Goal: Task Accomplishment & Management: Use online tool/utility

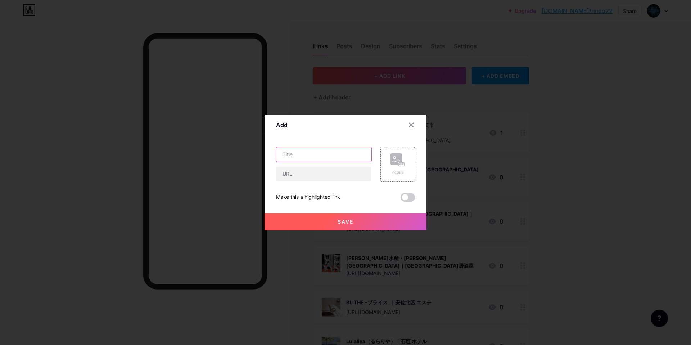
click at [335, 159] on input "text" at bounding box center [323, 154] width 95 height 14
paste input "牛繁 [PERSON_NAME]店｜[PERSON_NAME] 焼肉"
type input "牛繁 [PERSON_NAME]店｜[PERSON_NAME] 焼肉"
click at [332, 175] on input "text" at bounding box center [323, 174] width 95 height 14
type input "V"
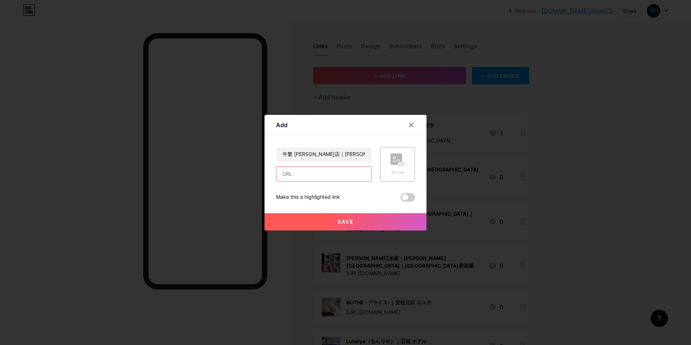
paste input "[URL][DOMAIN_NAME]"
type input "[URL][DOMAIN_NAME]"
click at [402, 166] on div "Picture" at bounding box center [397, 164] width 14 height 22
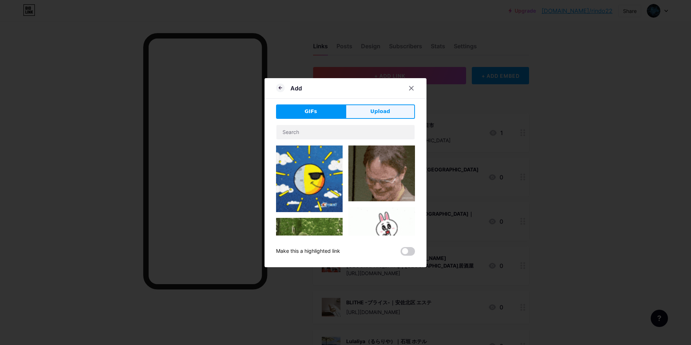
drag, startPoint x: 380, startPoint y: 113, endPoint x: 366, endPoint y: 129, distance: 21.7
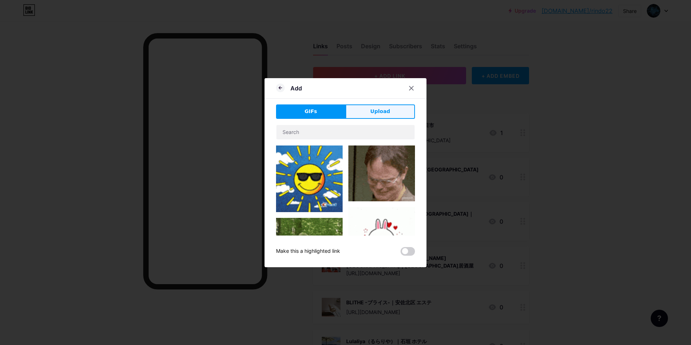
click at [380, 113] on span "Upload" at bounding box center [380, 112] width 20 height 8
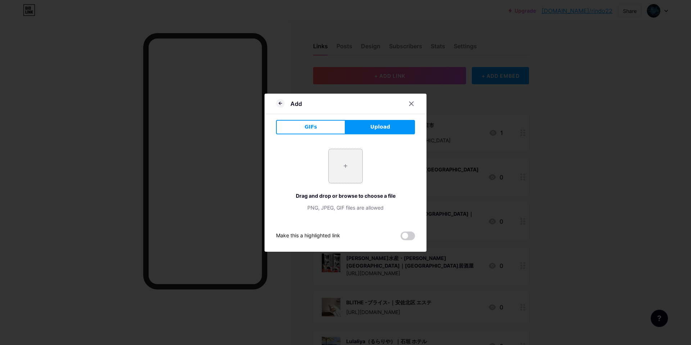
click at [348, 163] on input "file" at bounding box center [346, 166] width 34 height 34
type input "C:\fakepath\スクリーンショット 2025-09-12 11.09.06.jpg"
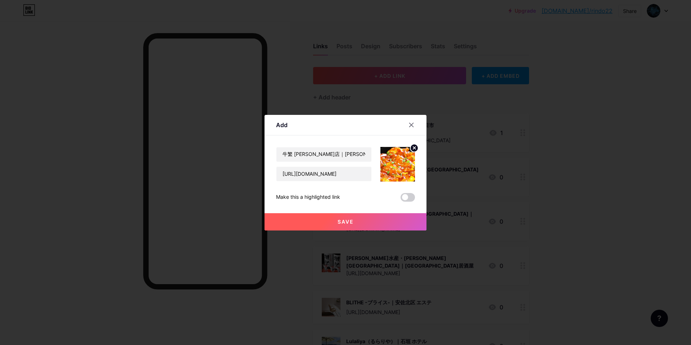
click at [343, 224] on span "Save" at bounding box center [345, 221] width 16 height 6
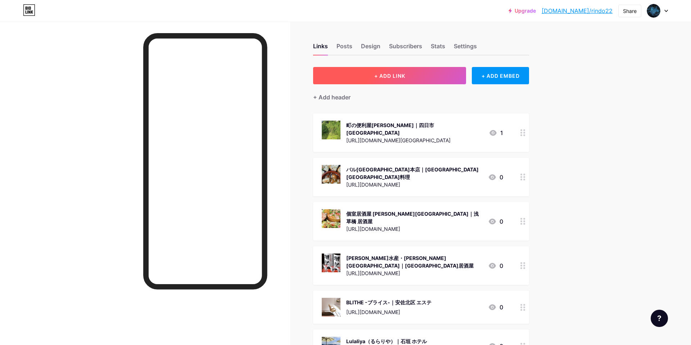
click at [384, 73] on span "+ ADD LINK" at bounding box center [389, 76] width 31 height 6
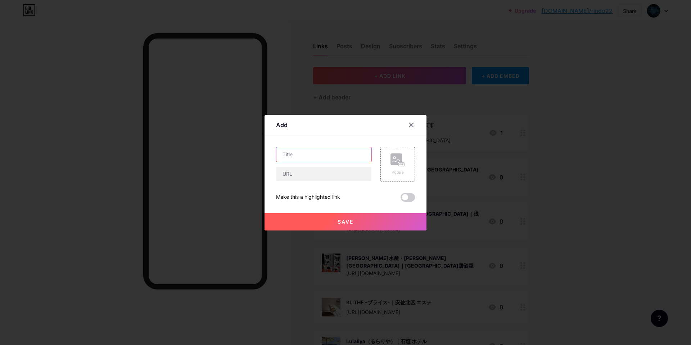
drag, startPoint x: 326, startPoint y: 156, endPoint x: 329, endPoint y: 135, distance: 21.5
click at [326, 155] on input "text" at bounding box center [323, 154] width 95 height 14
paste input "恵比寿シーシャ RIME｜恵比寿 シーシャ"
type input "恵比寿シーシャ RIME｜恵比寿 シーシャ"
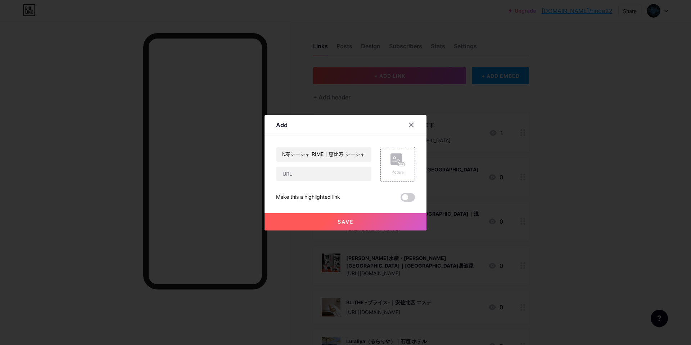
scroll to position [0, 0]
drag, startPoint x: 334, startPoint y: 177, endPoint x: 318, endPoint y: 163, distance: 21.7
click at [334, 177] on input "text" at bounding box center [323, 174] width 95 height 14
paste input "https://maps.app.goo.gl/B6PDfwfNNzA1RXJp8"
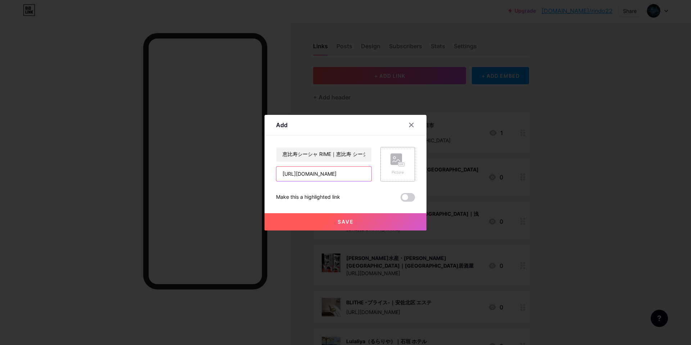
type input "https://maps.app.goo.gl/B6PDfwfNNzA1RXJp8"
click at [399, 166] on div "Picture" at bounding box center [397, 164] width 14 height 22
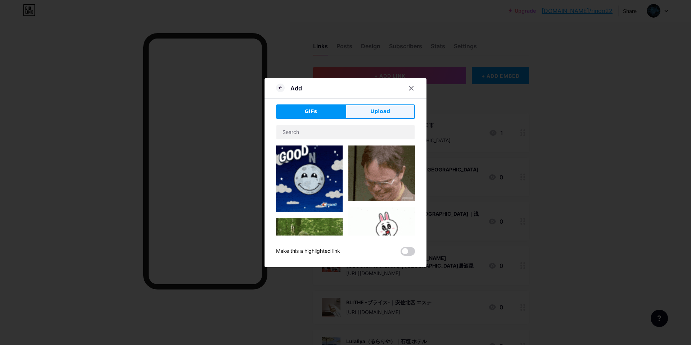
click at [390, 112] on button "Upload" at bounding box center [379, 111] width 69 height 14
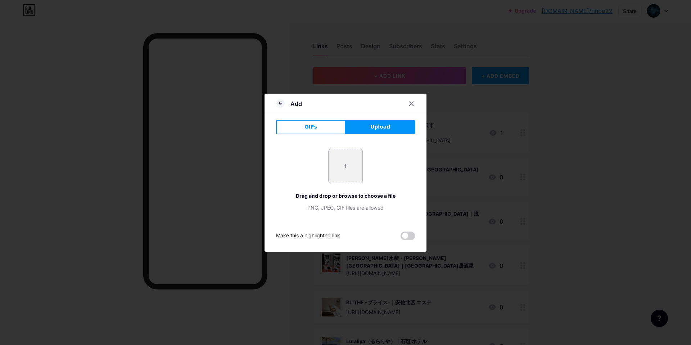
click at [350, 165] on input "file" at bounding box center [346, 166] width 34 height 34
type input "C:\fakepath\スクリーンショット 2025-09-12 11.13.21.jpg"
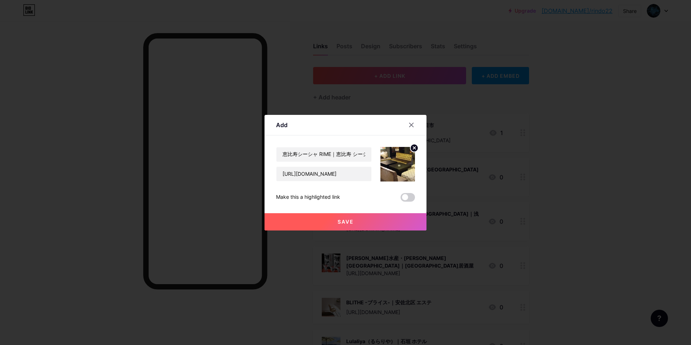
click at [346, 218] on button "Save" at bounding box center [345, 221] width 162 height 17
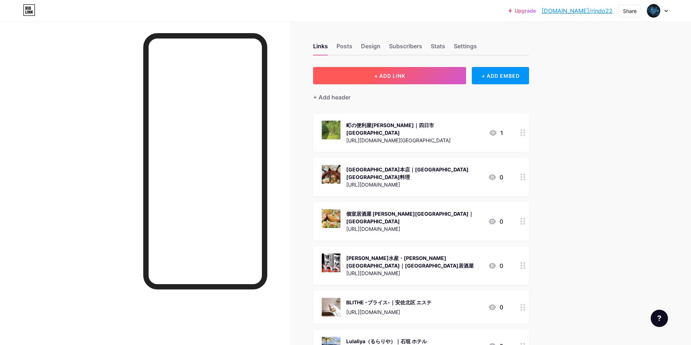
click at [385, 78] on span "+ ADD LINK" at bounding box center [389, 76] width 31 height 6
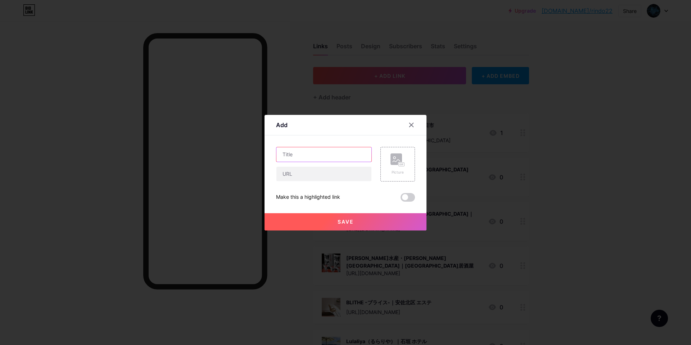
click at [340, 152] on input "text" at bounding box center [323, 154] width 95 height 14
paste input "Nパーソナルジム 甲子園店｜甲子園 パーソナルジム"
type input "Nパーソナルジム 甲子園店｜甲子園 パーソナルジム"
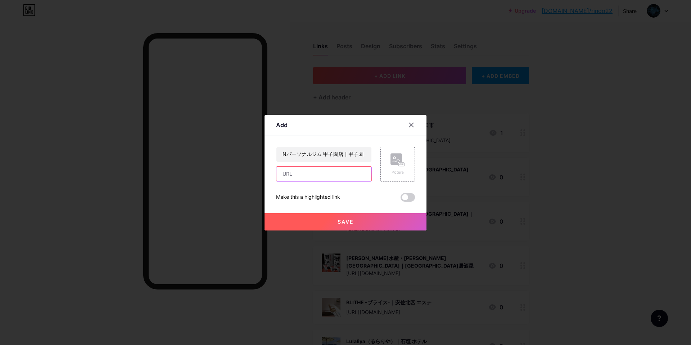
click at [314, 178] on input "text" at bounding box center [323, 174] width 95 height 14
paste input "https://maps.app.goo.gl/rpfG978yS1F9SBAx8"
type input "https://maps.app.goo.gl/rpfG978yS1F9SBAx8"
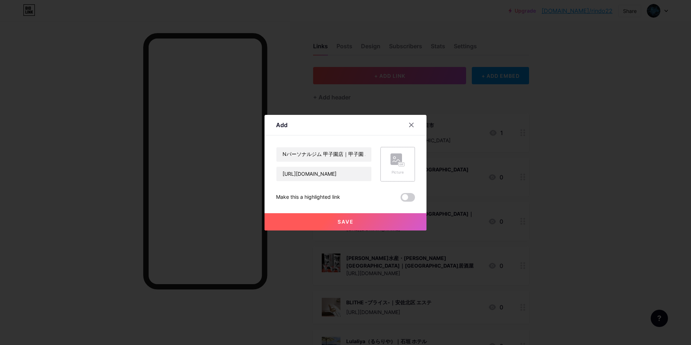
click at [391, 160] on rect at bounding box center [396, 159] width 12 height 12
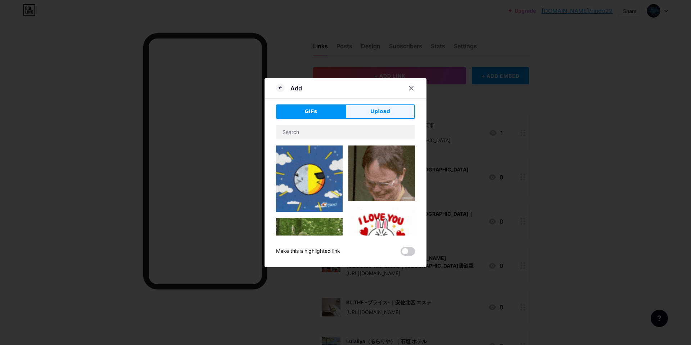
click at [395, 113] on button "Upload" at bounding box center [379, 111] width 69 height 14
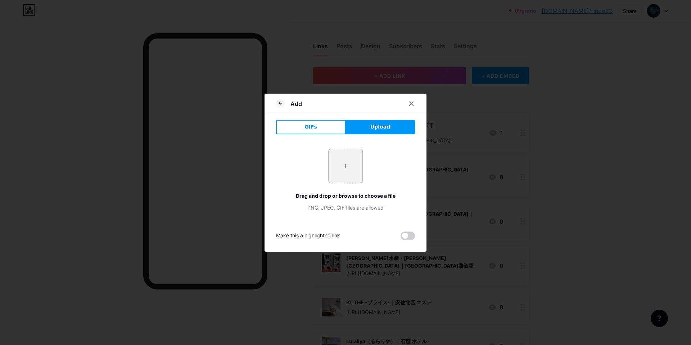
click at [352, 179] on input "file" at bounding box center [346, 166] width 34 height 34
type input "C:\fakepath\スクリーンショット 2025-09-12 11.17.43.jpg"
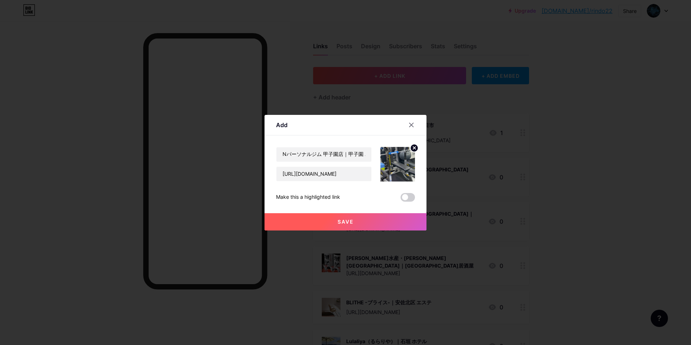
click at [349, 221] on span "Save" at bounding box center [345, 221] width 16 height 6
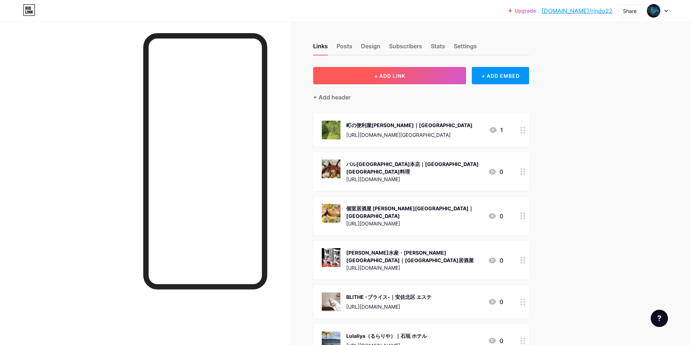
click at [399, 76] on span "+ ADD LINK" at bounding box center [389, 76] width 31 height 6
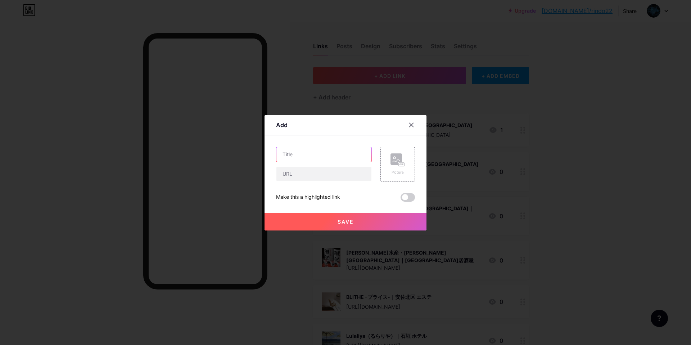
drag, startPoint x: 323, startPoint y: 155, endPoint x: 331, endPoint y: 151, distance: 8.7
click at [323, 154] on input "text" at bounding box center [323, 154] width 95 height 14
paste input "大衆酒場 ぴよこ屋｜東陽町 居酒屋"
type input "大衆酒場 ぴよこ屋｜東陽町 居酒屋"
drag, startPoint x: 304, startPoint y: 179, endPoint x: 366, endPoint y: 138, distance: 74.4
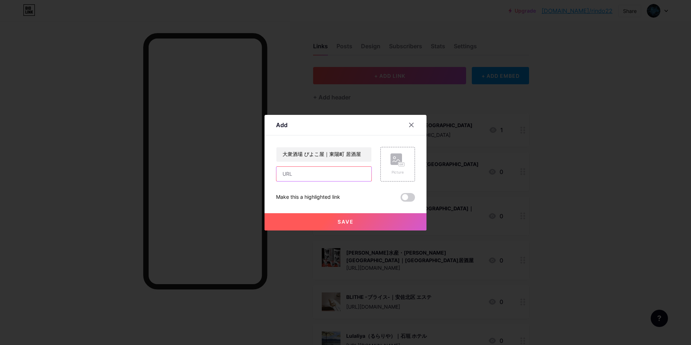
click at [305, 173] on input "text" at bounding box center [323, 174] width 95 height 14
paste input "https://maps.app.goo.gl/yCKFsYk8JkwBBcRw6"
type input "https://maps.app.goo.gl/yCKFsYk8JkwBBcRw6"
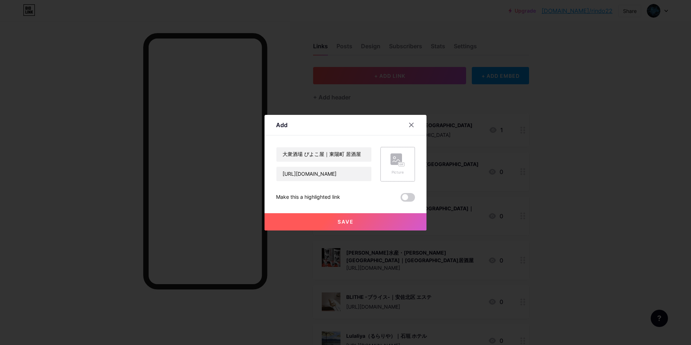
click at [393, 168] on div "Picture" at bounding box center [397, 164] width 14 height 22
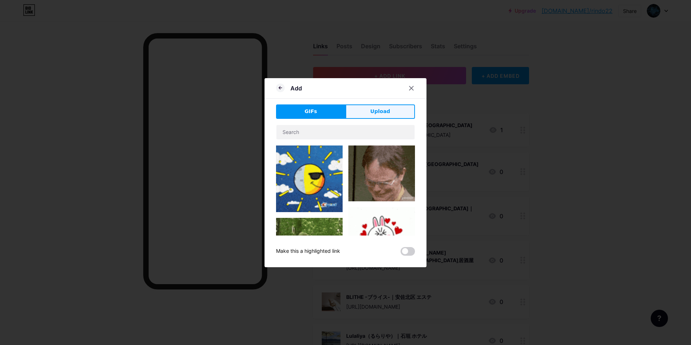
click at [393, 113] on button "Upload" at bounding box center [379, 111] width 69 height 14
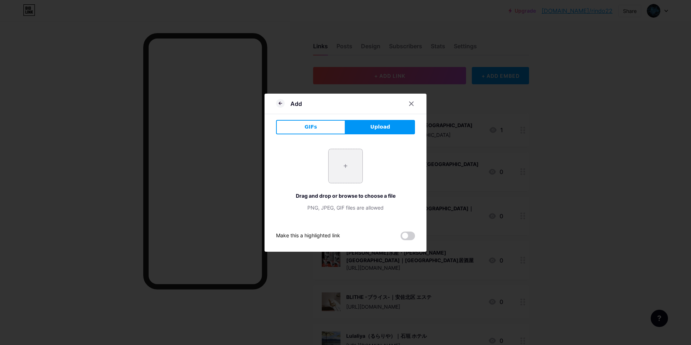
click at [355, 165] on input "file" at bounding box center [346, 166] width 34 height 34
type input "C:\fakepath\スクリーンショット 2025-09-12 11.22.58.jpg"
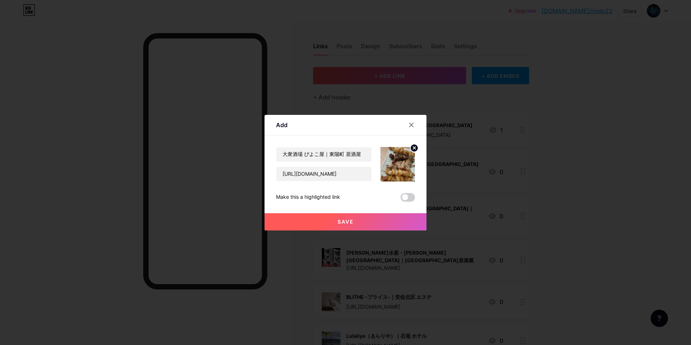
click at [341, 218] on span "Save" at bounding box center [345, 221] width 16 height 6
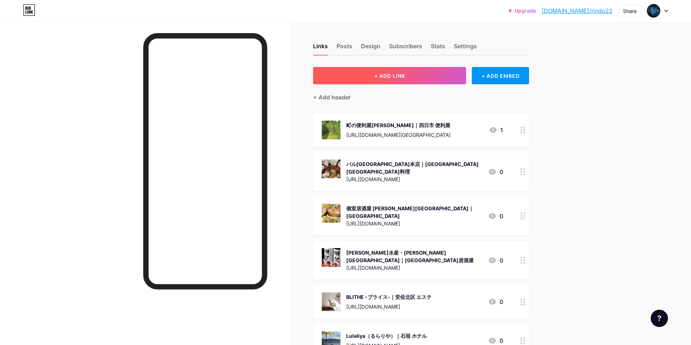
click at [393, 73] on span "+ ADD LINK" at bounding box center [389, 76] width 31 height 6
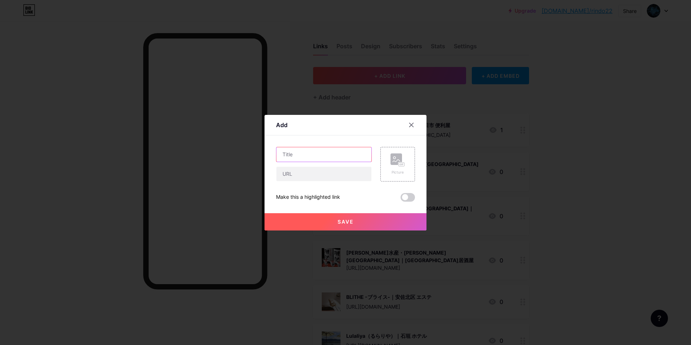
click at [336, 154] on input "text" at bounding box center [323, 154] width 95 height 14
paste input "プードル　アカデミー｜岐阜 ブリーダー"
type input "プードル　アカデミー｜岐阜 ブリーダー"
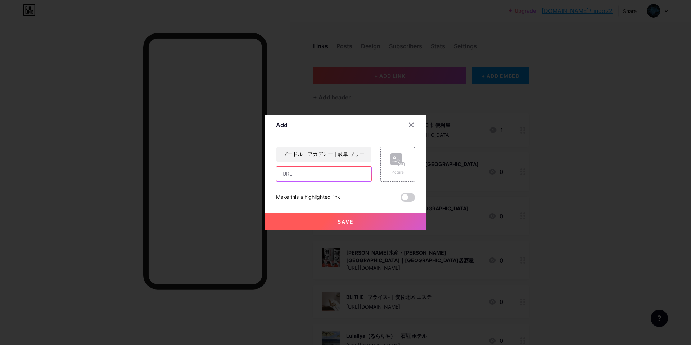
click at [320, 177] on input "text" at bounding box center [323, 174] width 95 height 14
paste input "[URL][DOMAIN_NAME]"
type input "[URL][DOMAIN_NAME]"
click at [397, 168] on div "Picture" at bounding box center [397, 164] width 14 height 22
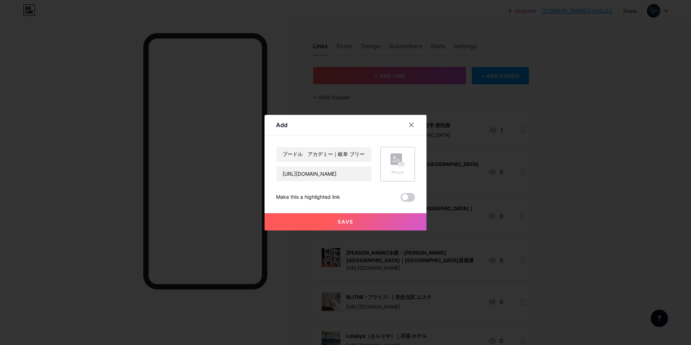
scroll to position [0, 0]
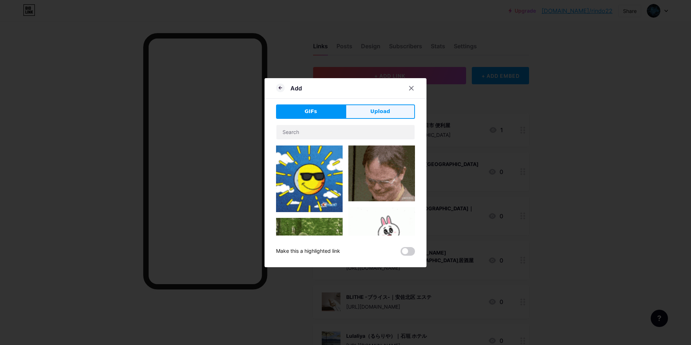
click at [392, 110] on button "Upload" at bounding box center [379, 111] width 69 height 14
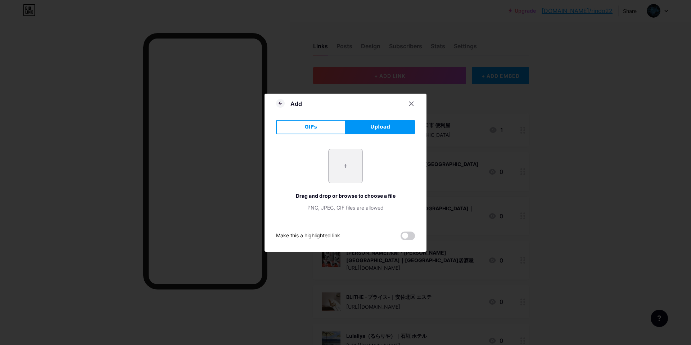
click at [348, 164] on input "file" at bounding box center [346, 166] width 34 height 34
type input "C:\fakepath\スクリーンショット 2025-09-12 11.28.49.jpg"
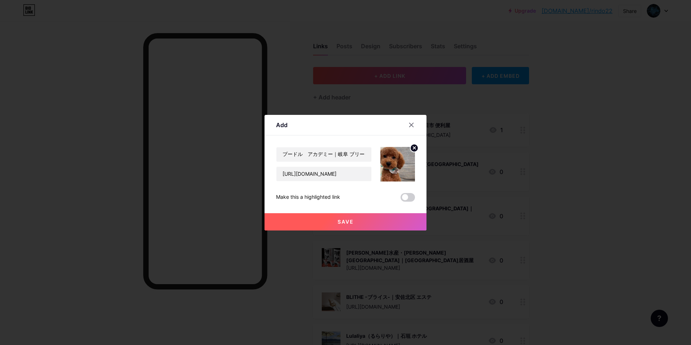
click at [348, 221] on span "Save" at bounding box center [345, 221] width 16 height 6
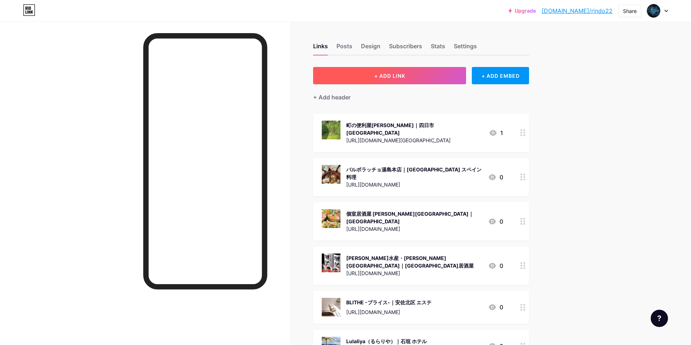
click at [411, 77] on button "+ ADD LINK" at bounding box center [389, 75] width 153 height 17
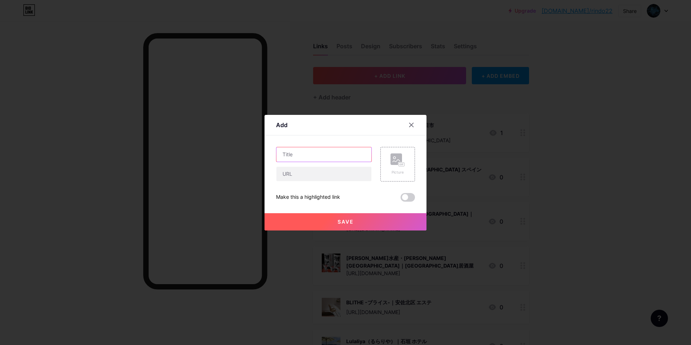
click at [313, 155] on input "text" at bounding box center [323, 154] width 95 height 14
paste input "神奈川水道 海老名事業所｜[GEOGRAPHIC_DATA] 配管工事"
type input "神奈川水道 海老名事業所｜[GEOGRAPHIC_DATA] 配管工事"
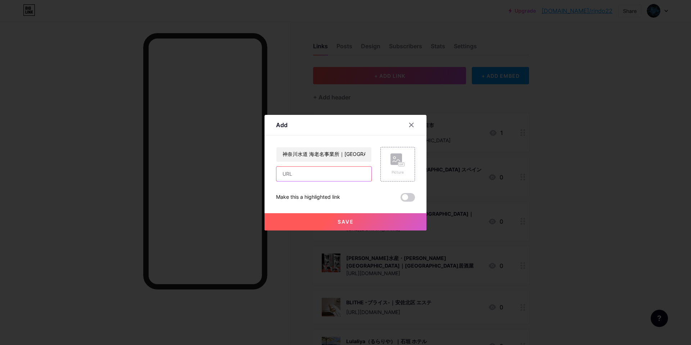
click at [331, 178] on input "text" at bounding box center [323, 174] width 95 height 14
paste input "[URL][DOMAIN_NAME]"
type input "[URL][DOMAIN_NAME]"
click at [402, 165] on rect at bounding box center [402, 164] width 6 height 4
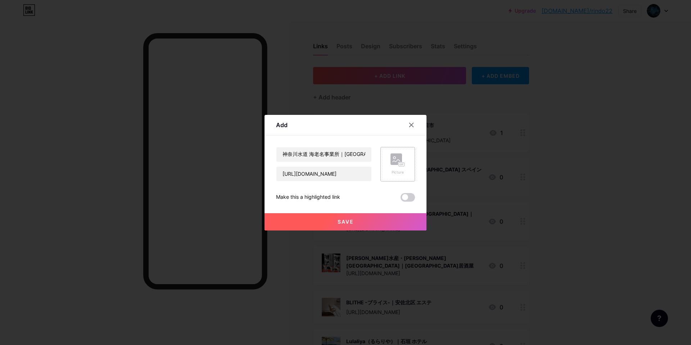
scroll to position [0, 0]
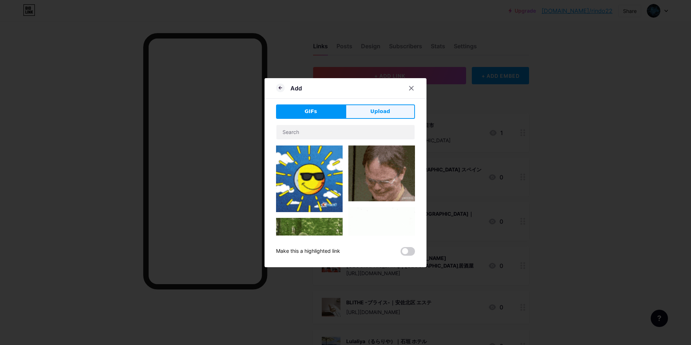
click at [382, 111] on span "Upload" at bounding box center [380, 112] width 20 height 8
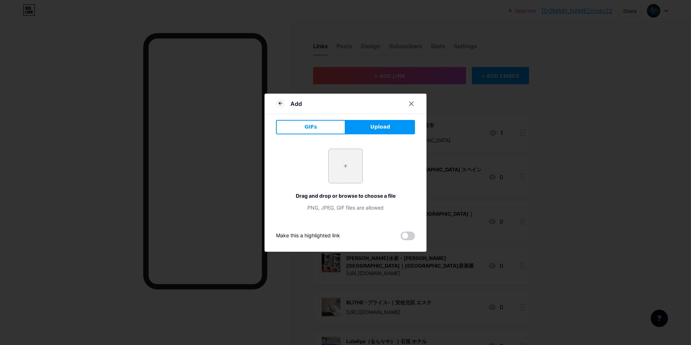
click at [341, 172] on input "file" at bounding box center [346, 166] width 34 height 34
type input "C:\fakepath\スクリーンショット 2025-09-12 11.46.34.jpg"
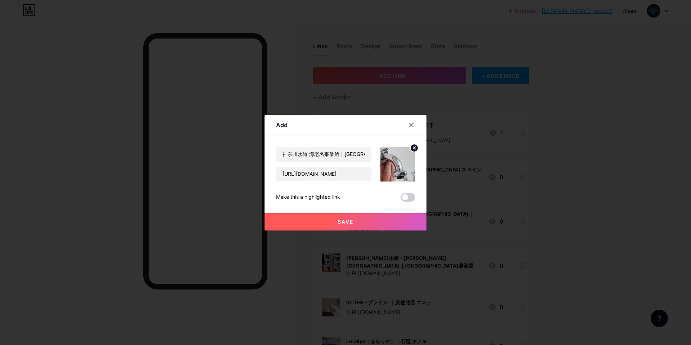
click at [331, 221] on button "Save" at bounding box center [345, 221] width 162 height 17
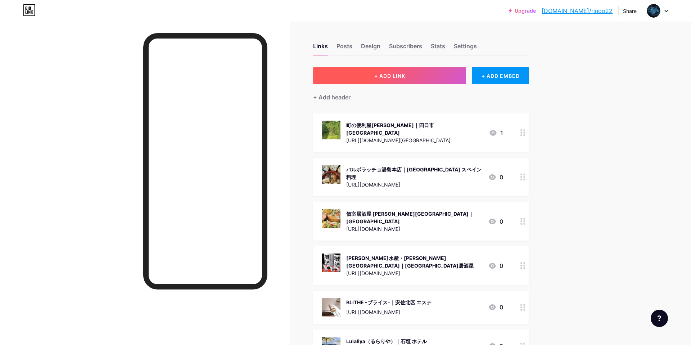
click at [401, 73] on span "+ ADD LINK" at bounding box center [389, 76] width 31 height 6
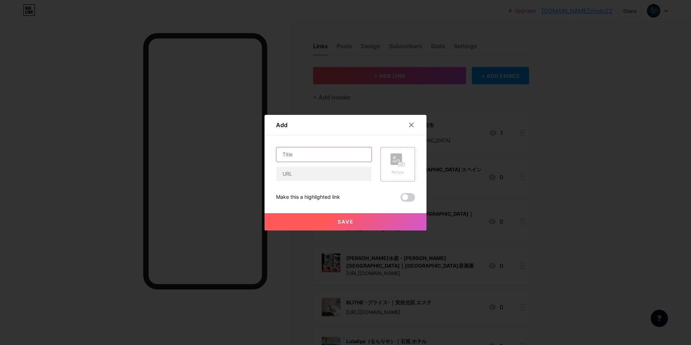
click at [335, 152] on input "text" at bounding box center [323, 154] width 95 height 14
paste input "株式会社愛信｜[PERSON_NAME][GEOGRAPHIC_DATA] 不動産店"
type input "株式会社愛信｜[PERSON_NAME][GEOGRAPHIC_DATA] 不動産店"
click at [316, 176] on input "text" at bounding box center [323, 174] width 95 height 14
paste input "[URL][DOMAIN_NAME]"
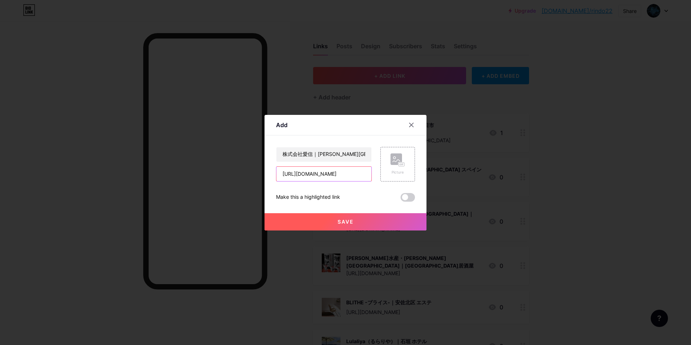
scroll to position [0, 31]
type input "[URL][DOMAIN_NAME]"
click at [407, 157] on div "Picture" at bounding box center [397, 164] width 35 height 35
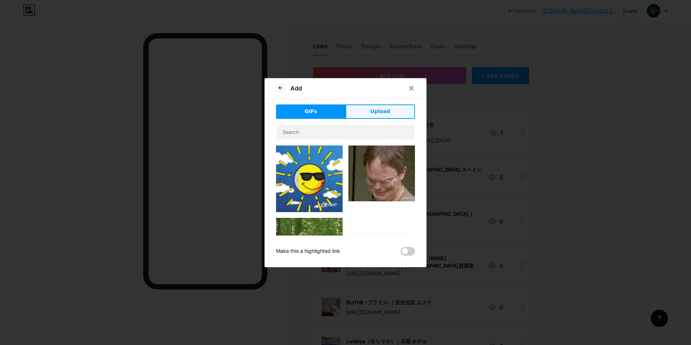
click at [386, 112] on span "Upload" at bounding box center [380, 112] width 20 height 8
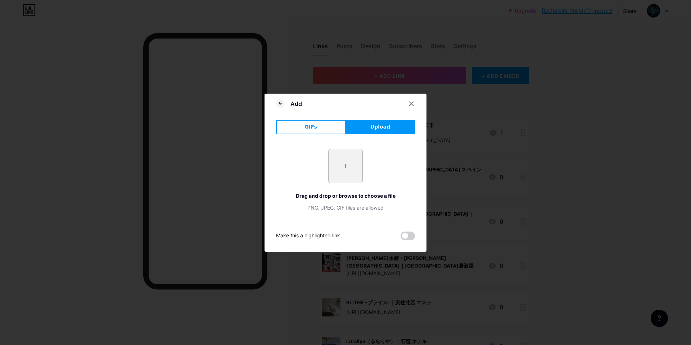
click at [355, 174] on input "file" at bounding box center [346, 166] width 34 height 34
type input "C:\fakepath\スクリーンショット [DATE] 11.59.01.jpg"
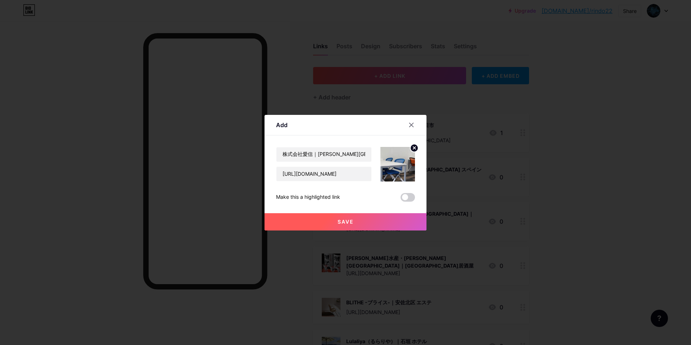
click at [341, 220] on span "Save" at bounding box center [345, 221] width 16 height 6
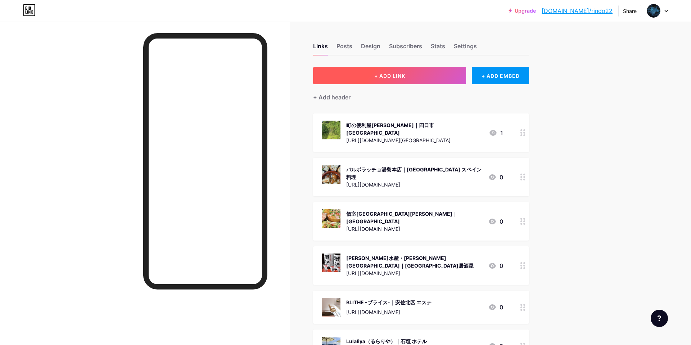
click at [375, 83] on button "+ ADD LINK" at bounding box center [389, 75] width 153 height 17
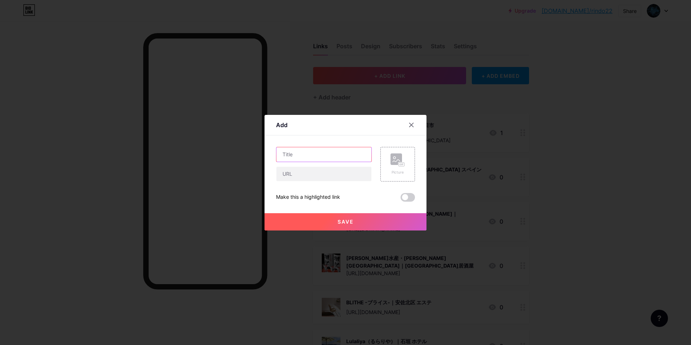
drag, startPoint x: 334, startPoint y: 153, endPoint x: 335, endPoint y: 145, distance: 8.3
click at [334, 152] on input "text" at bounding box center [323, 154] width 95 height 14
paste input "鶏焼肉とり汰｜[GEOGRAPHIC_DATA] 居酒屋"
type input "鶏焼肉とり汰｜[GEOGRAPHIC_DATA] 居酒屋"
click at [335, 145] on div "Content YouTube Play YouTube video without leaving your page. ADD Vimeo Play Vi…" at bounding box center [345, 168] width 139 height 66
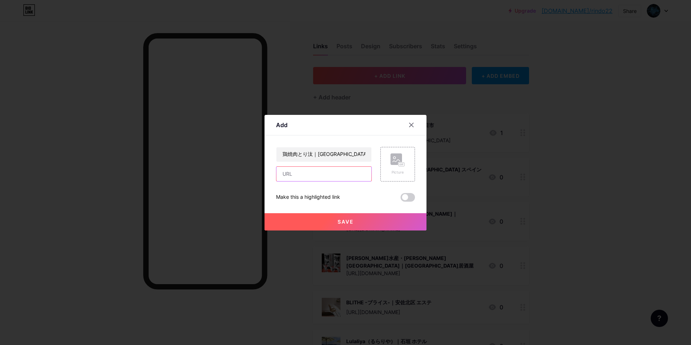
drag, startPoint x: 326, startPoint y: 176, endPoint x: 329, endPoint y: 165, distance: 11.5
click at [326, 176] on input "text" at bounding box center [323, 174] width 95 height 14
paste input "[URL][DOMAIN_NAME]"
type input "[URL][DOMAIN_NAME]"
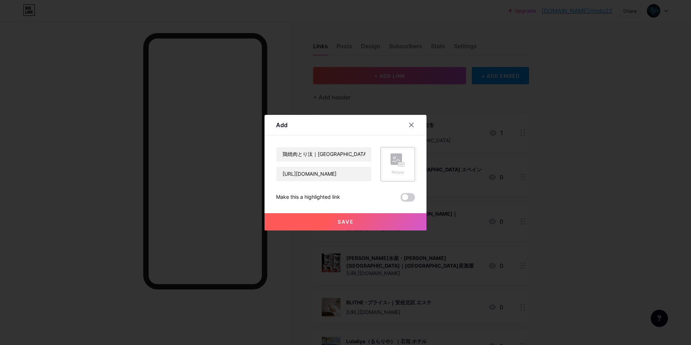
scroll to position [0, 0]
click at [407, 161] on div "Picture" at bounding box center [397, 164] width 35 height 35
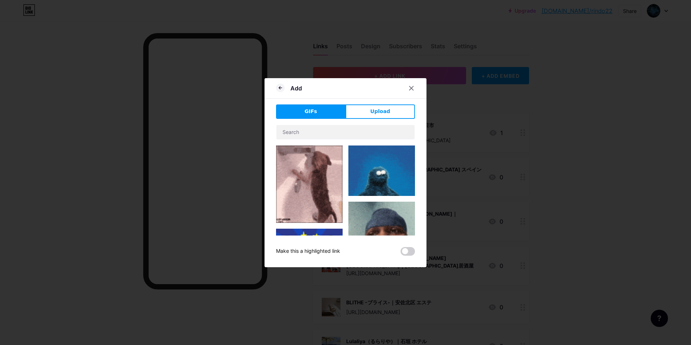
click at [392, 114] on button "Upload" at bounding box center [379, 111] width 69 height 14
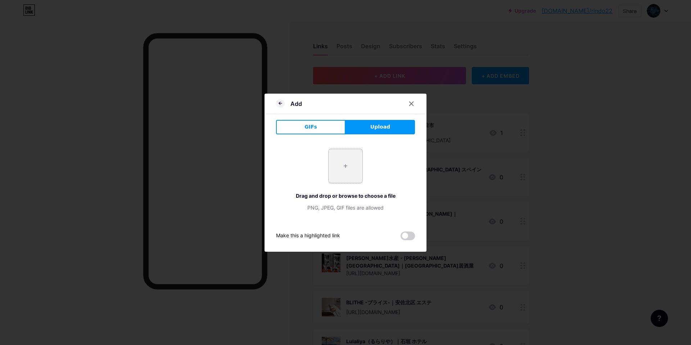
click at [360, 163] on input "file" at bounding box center [346, 166] width 34 height 34
type input "C:\fakepath\スクリーンショット 2025-09-12 12.03.04.jpg"
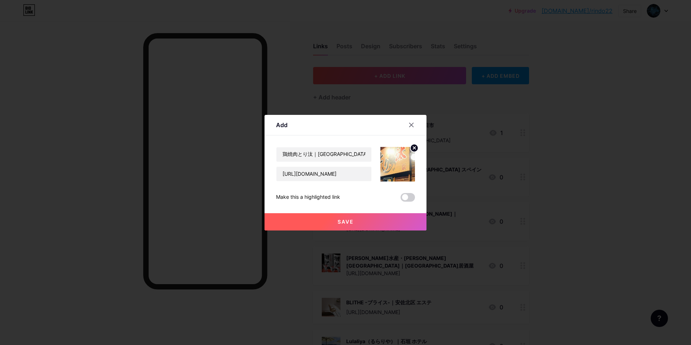
click at [339, 221] on span "Save" at bounding box center [345, 221] width 16 height 6
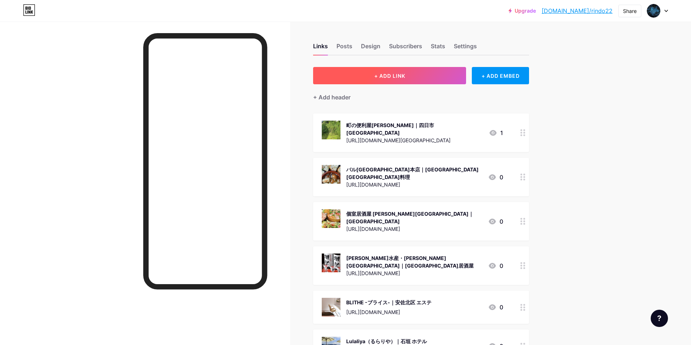
click at [405, 83] on button "+ ADD LINK" at bounding box center [389, 75] width 153 height 17
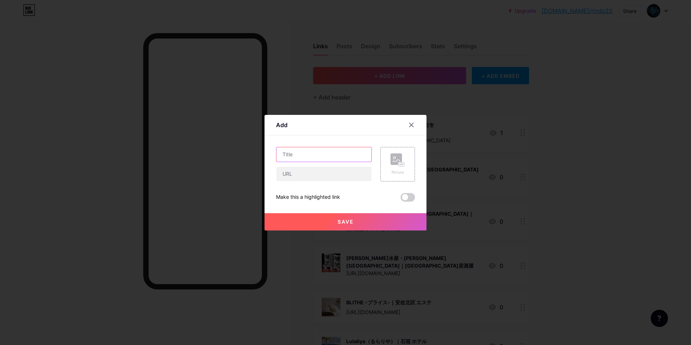
click at [314, 157] on input "text" at bounding box center [323, 154] width 95 height 14
paste input "SALILSAUNA｜[GEOGRAPHIC_DATA] サウナ"
type input "SALILSAUNA｜[GEOGRAPHIC_DATA] サウナ"
click at [319, 178] on input "text" at bounding box center [323, 174] width 95 height 14
paste input "[URL][DOMAIN_NAME]"
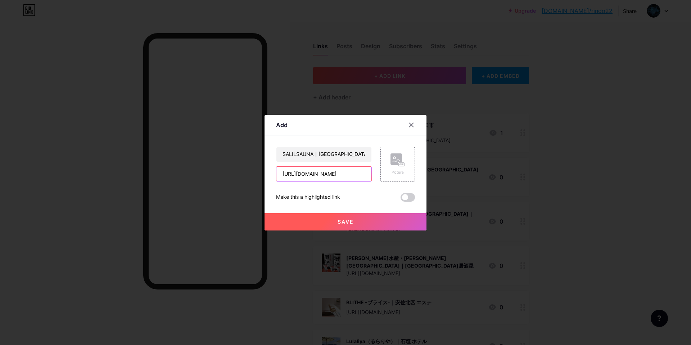
scroll to position [0, 24]
type input "[URL][DOMAIN_NAME]"
click at [403, 154] on icon at bounding box center [397, 159] width 14 height 13
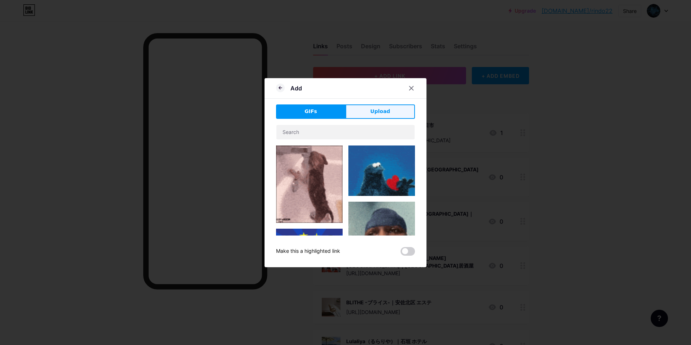
click at [377, 117] on button "Upload" at bounding box center [379, 111] width 69 height 14
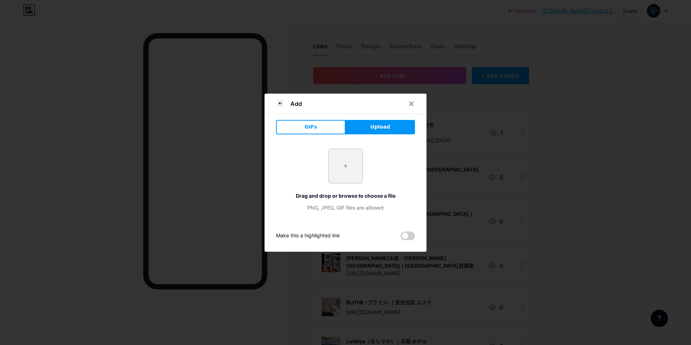
click at [338, 168] on input "file" at bounding box center [346, 166] width 34 height 34
type input "C:\fakepath\スクリーンショット 2025-09-12 12.07.35.jpg"
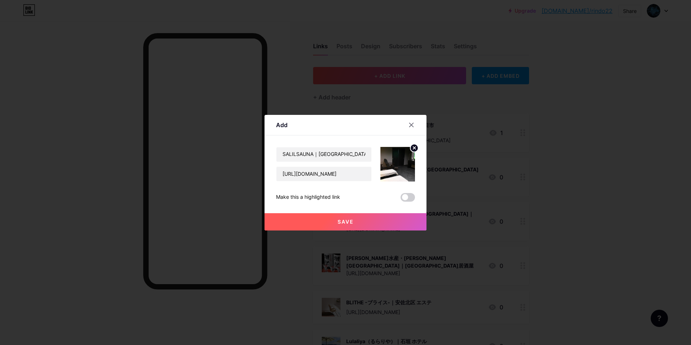
click at [326, 219] on button "Save" at bounding box center [345, 221] width 162 height 17
